Goal: Navigation & Orientation: Find specific page/section

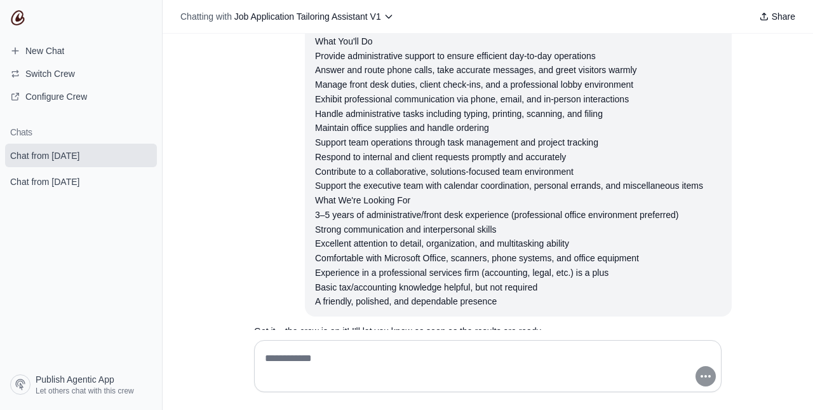
scroll to position [1270, 0]
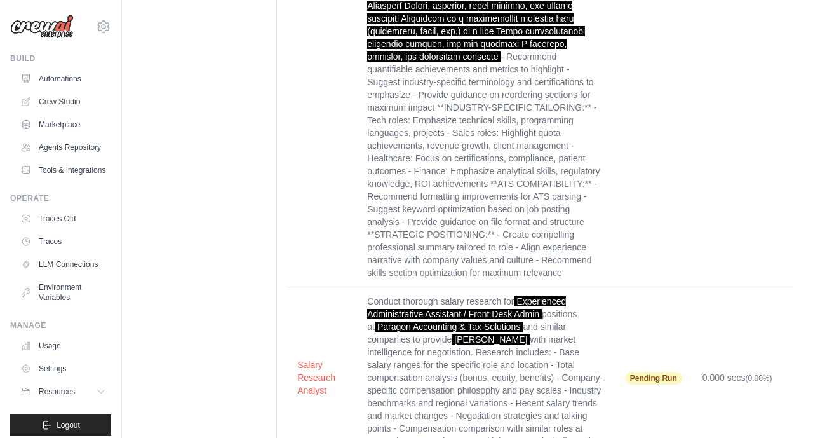
scroll to position [3012, 0]
